Goal: Task Accomplishment & Management: Use online tool/utility

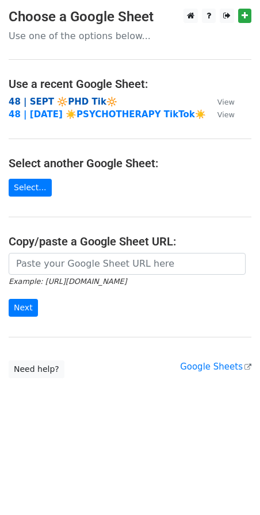
click at [72, 101] on strong "48 | SEPT 🔆PHD Tik🔆" at bounding box center [63, 102] width 109 height 10
click at [54, 103] on strong "48 | SEPT 🔆PHD Tik🔆" at bounding box center [63, 102] width 109 height 10
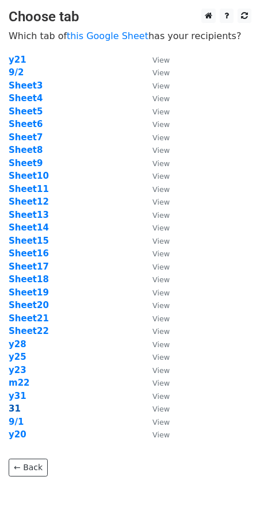
click at [15, 405] on strong "31" at bounding box center [15, 409] width 12 height 10
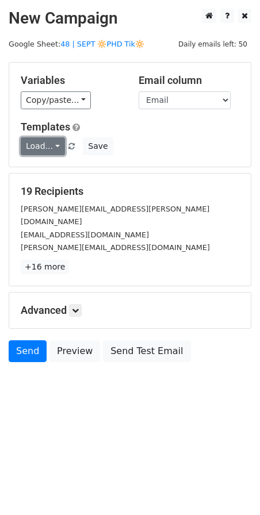
click at [49, 147] on link "Load..." at bounding box center [43, 146] width 44 height 18
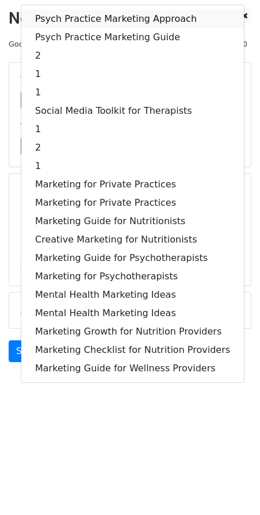
click at [98, 22] on link "Psych Practice Marketing Approach" at bounding box center [132, 19] width 222 height 18
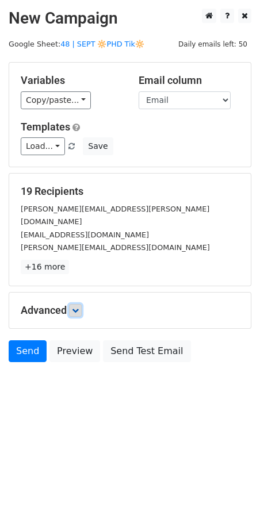
click at [82, 304] on link at bounding box center [75, 310] width 13 height 13
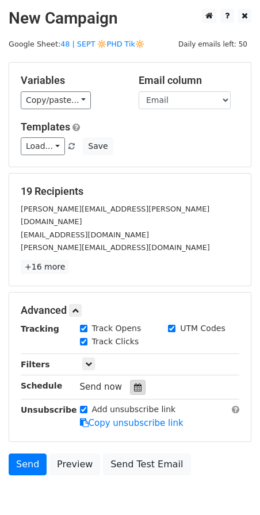
click at [134, 383] on icon at bounding box center [137, 387] width 7 height 8
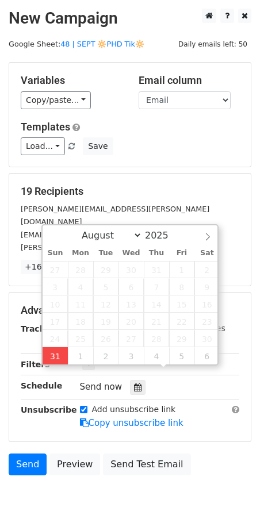
type input "2025-08-31 13:48"
type input "01"
type input "48"
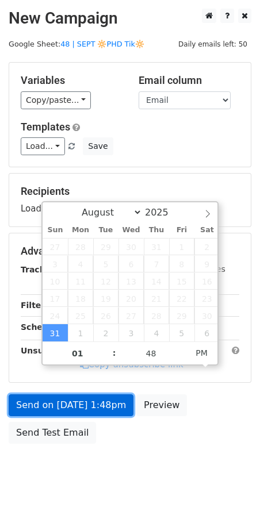
click at [58, 405] on link "Send on Aug 31 at 1:48pm" at bounding box center [71, 405] width 125 height 22
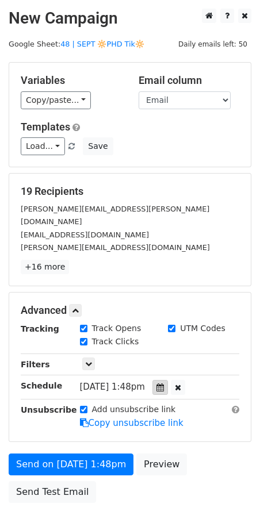
click at [168, 380] on div at bounding box center [160, 387] width 16 height 15
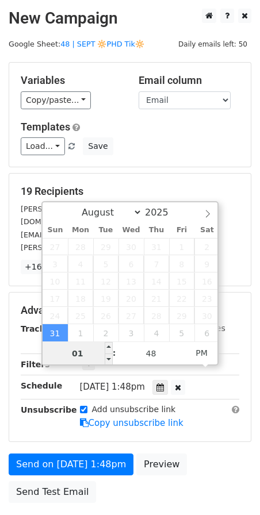
click at [88, 354] on input "01" at bounding box center [78, 353] width 70 height 23
type input "7"
click at [96, 471] on div "Send on Aug 31 at 1:48pm Preview Send Test Email" at bounding box center [130, 481] width 260 height 55
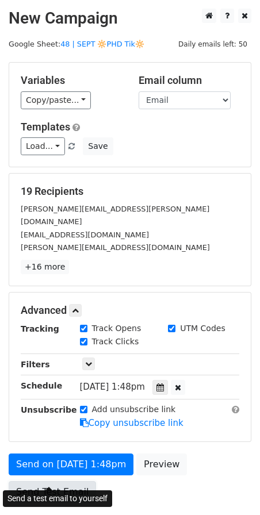
click at [48, 481] on link "Send Test Email" at bounding box center [52, 492] width 87 height 22
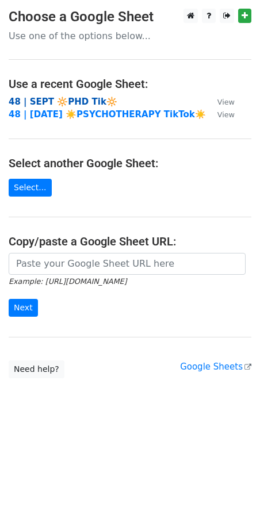
click at [62, 103] on strong "48 | SEPT 🔆PHD Tik🔆" at bounding box center [63, 102] width 109 height 10
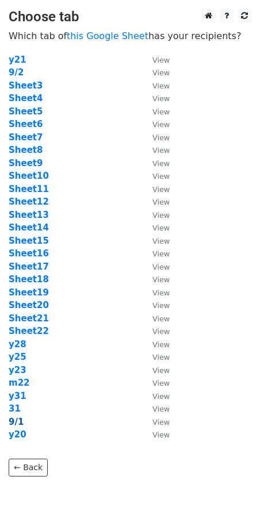
click at [14, 420] on strong "9/1" at bounding box center [16, 422] width 15 height 10
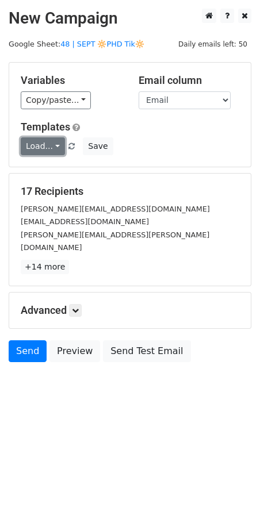
click at [34, 152] on link "Load..." at bounding box center [43, 146] width 44 height 18
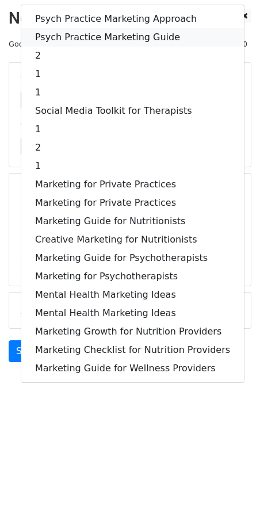
click at [79, 38] on link "Psych Practice Marketing Guide" at bounding box center [132, 37] width 222 height 18
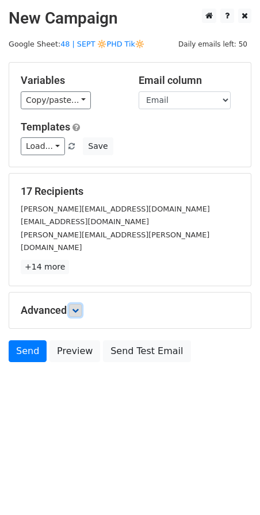
click at [78, 304] on link at bounding box center [75, 310] width 13 height 13
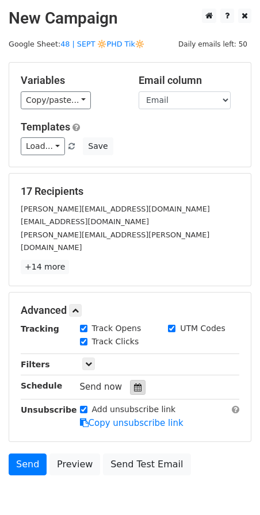
click at [130, 380] on div at bounding box center [138, 387] width 16 height 15
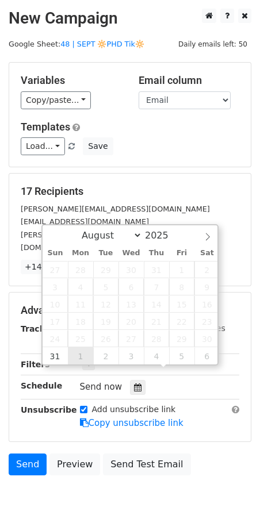
type input "[DATE] 12:00"
select select "8"
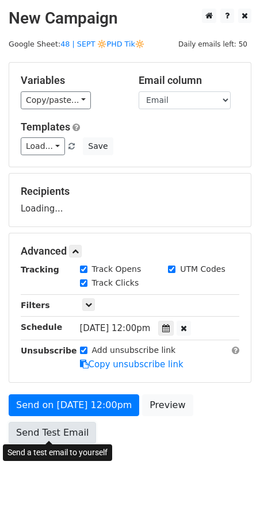
click at [43, 433] on link "Send Test Email" at bounding box center [52, 433] width 87 height 22
